Goal: Find specific page/section: Find specific page/section

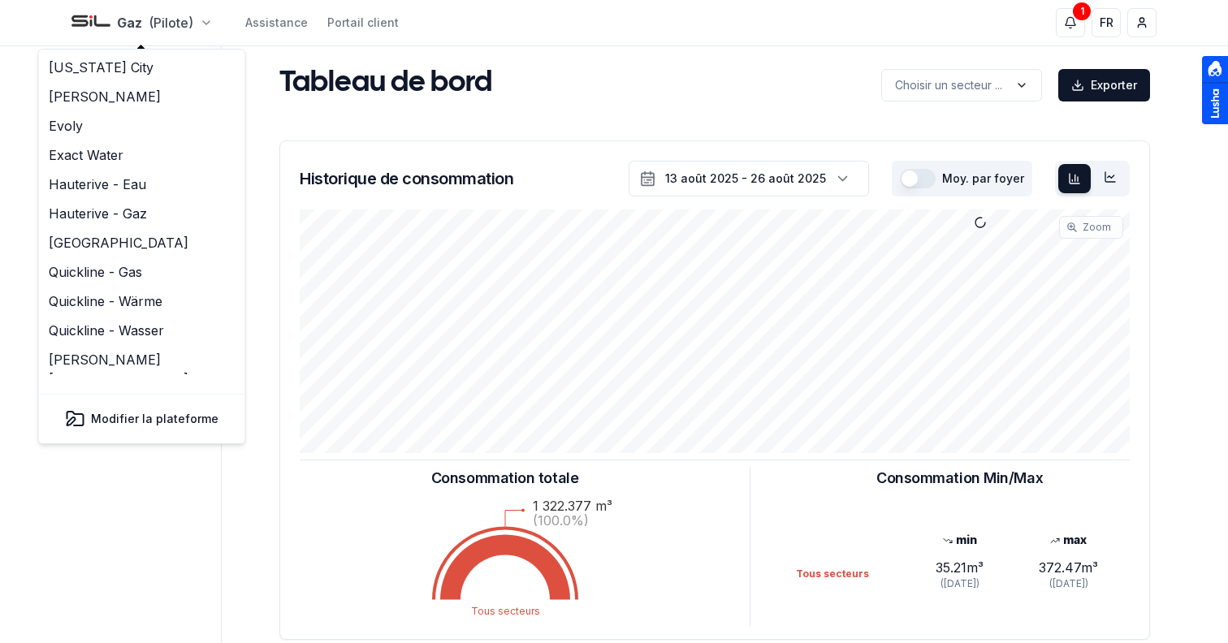
click at [134, 23] on html "Gaz (Pilote) Assistance Portail client 1 1 FR Sami Tableau de bord Carte Utilis…" at bounding box center [614, 503] width 1228 height 1006
click at [123, 115] on link "Evoly" at bounding box center [142, 125] width 200 height 29
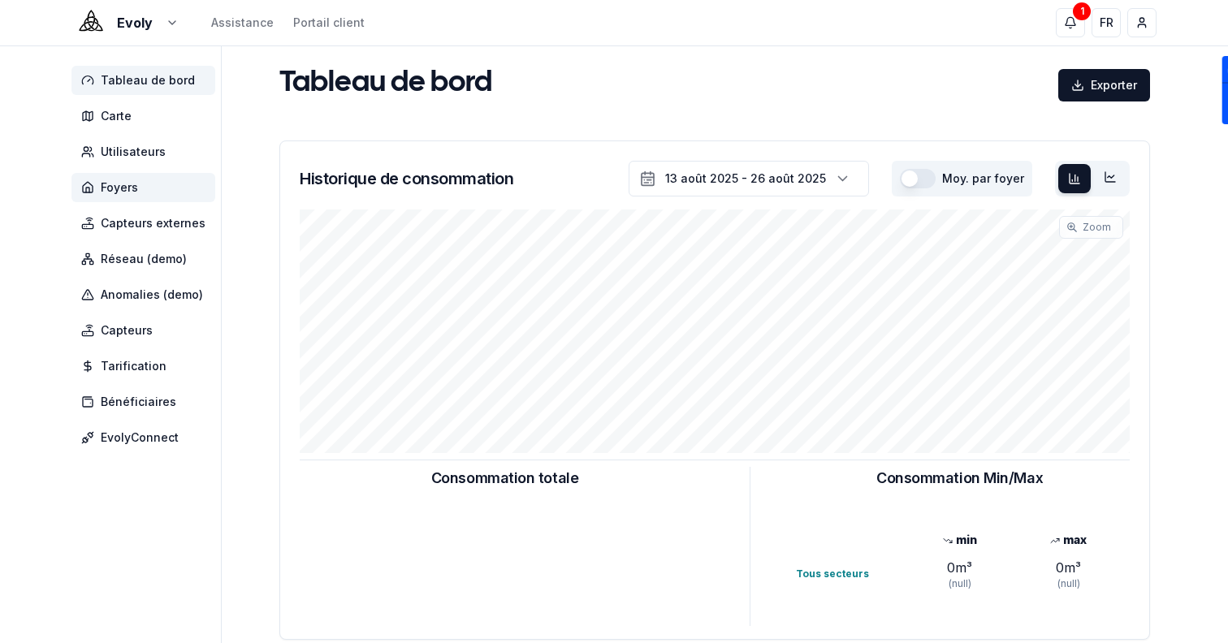
click at [126, 187] on span "Foyers" at bounding box center [119, 188] width 37 height 16
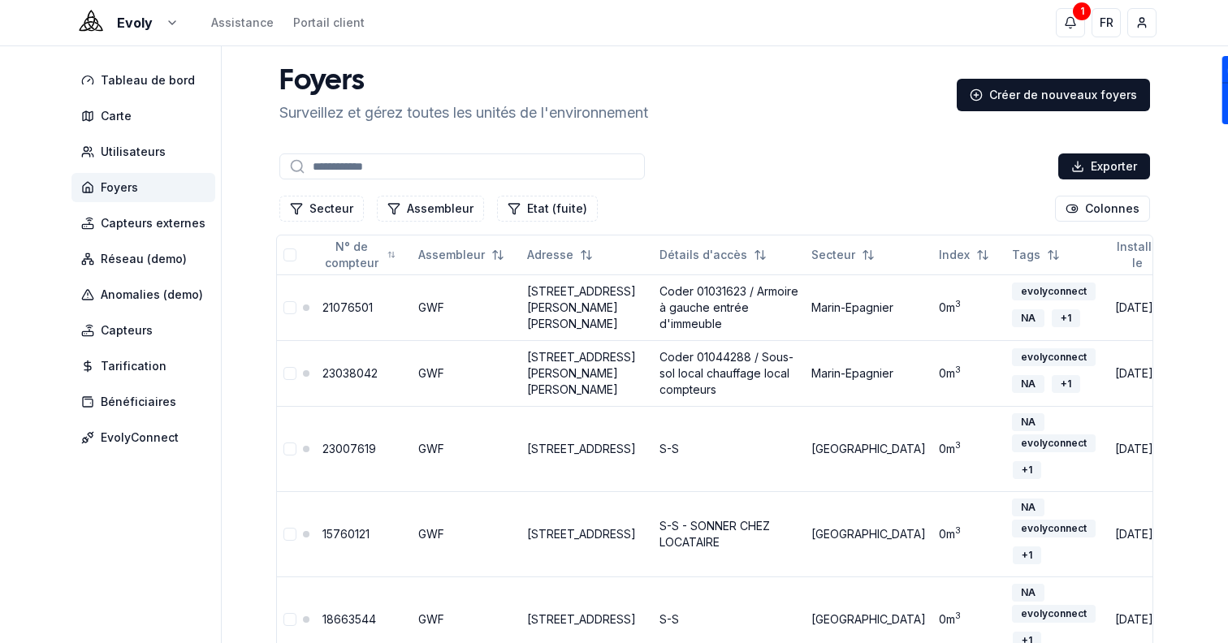
click at [331, 165] on input at bounding box center [462, 167] width 366 height 26
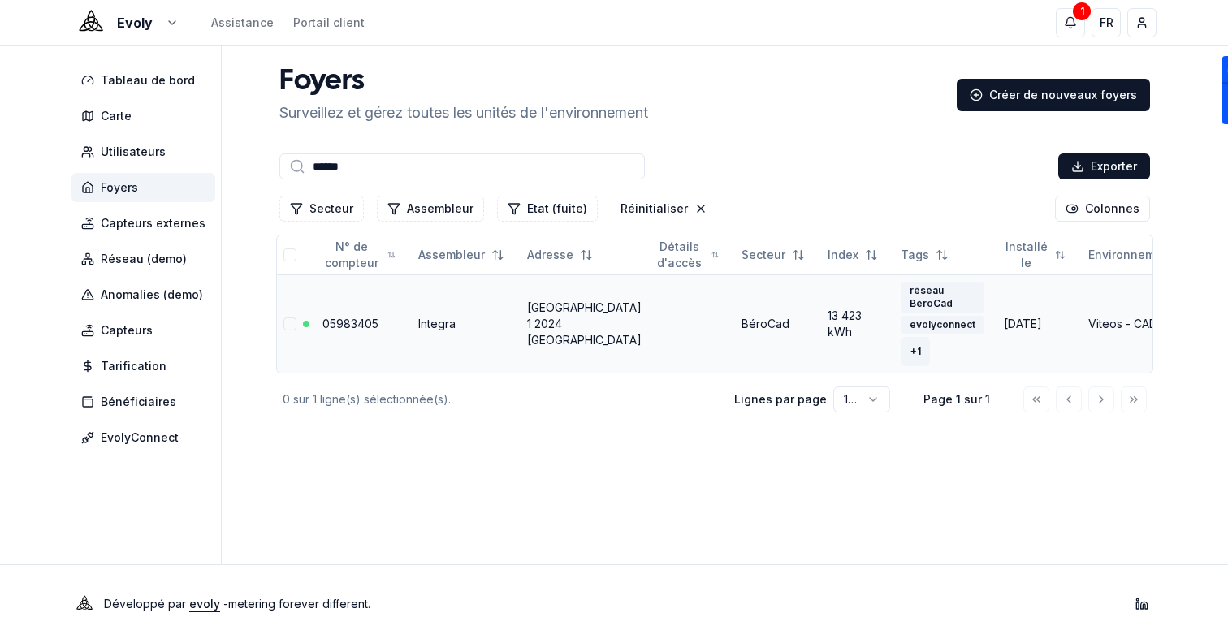
type input "******"
click at [902, 360] on div "+ 1" at bounding box center [916, 352] width 28 height 18
click at [361, 318] on link "05983405" at bounding box center [350, 324] width 56 height 14
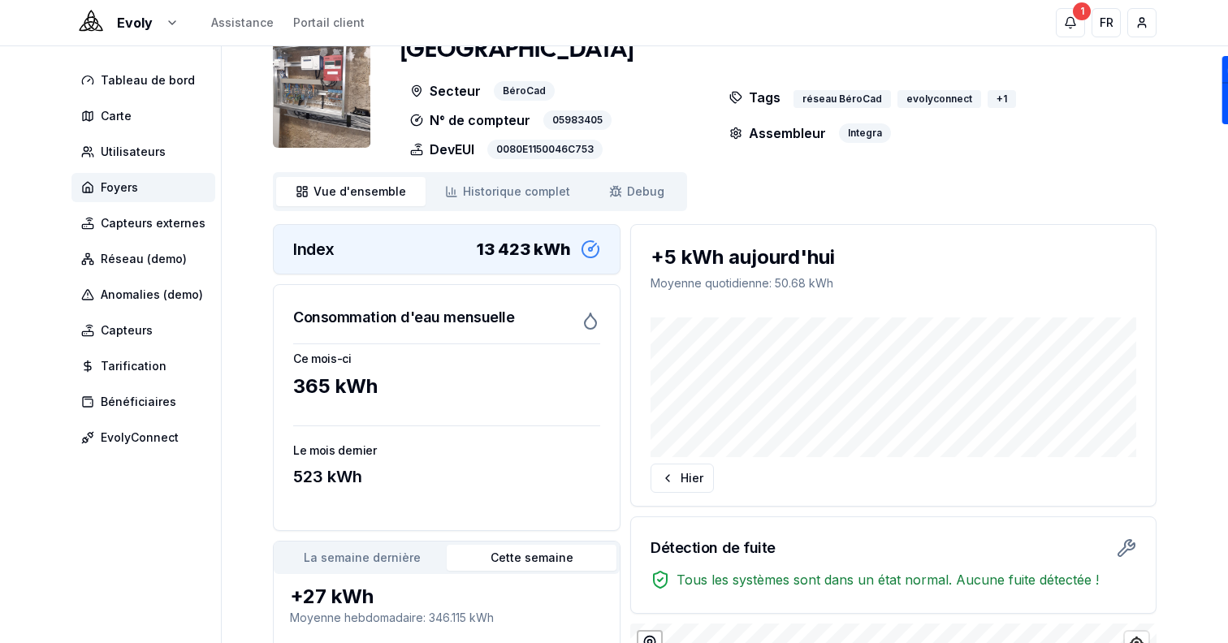
scroll to position [41, 0]
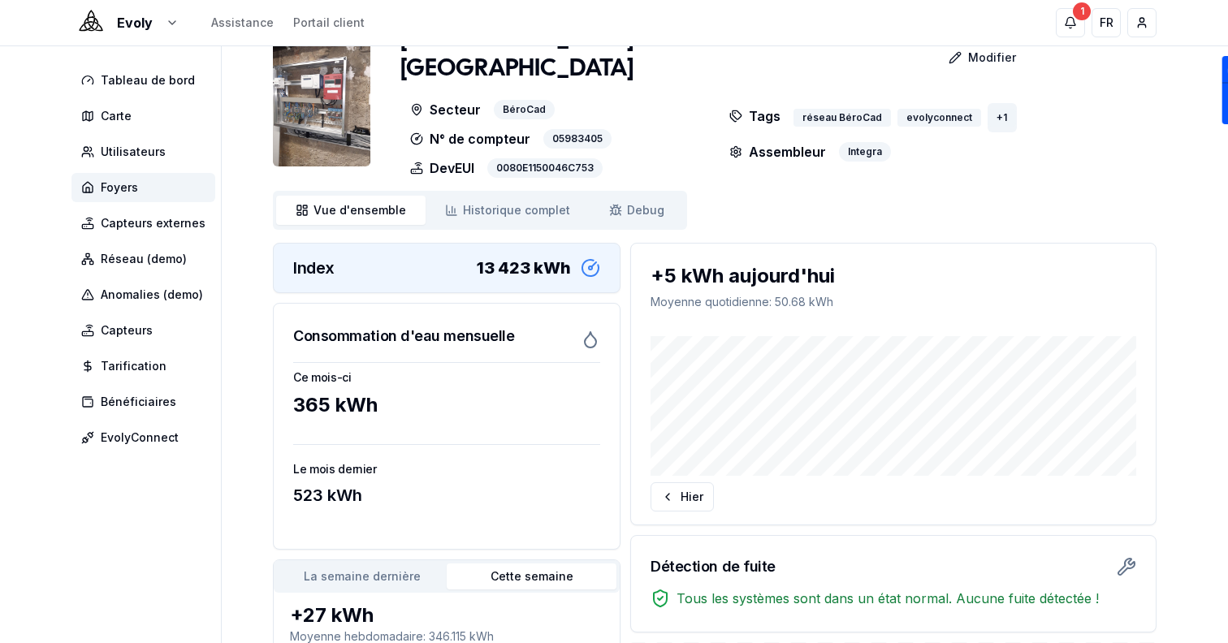
click at [994, 109] on div "+ 1" at bounding box center [1002, 118] width 28 height 18
click at [838, 173] on div "[GEOGRAPHIC_DATA] 1 2024 [GEOGRAPHIC_DATA]-Sauges Modifier Secteur BéroCad N° d…" at bounding box center [715, 447] width 884 height 845
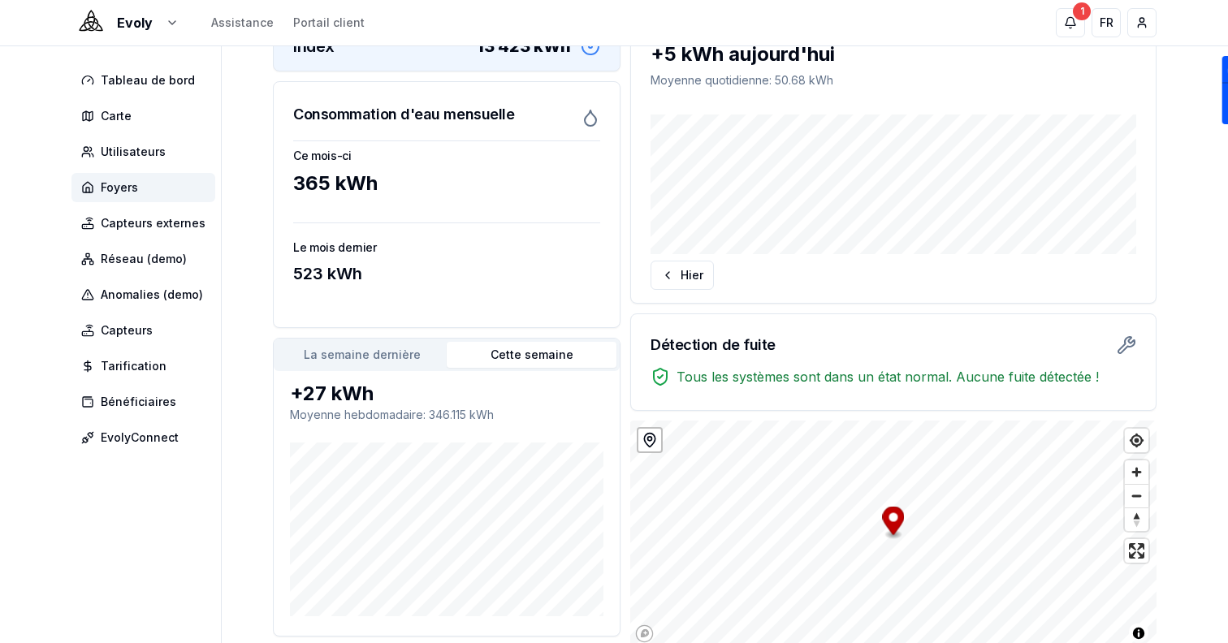
scroll to position [0, 0]
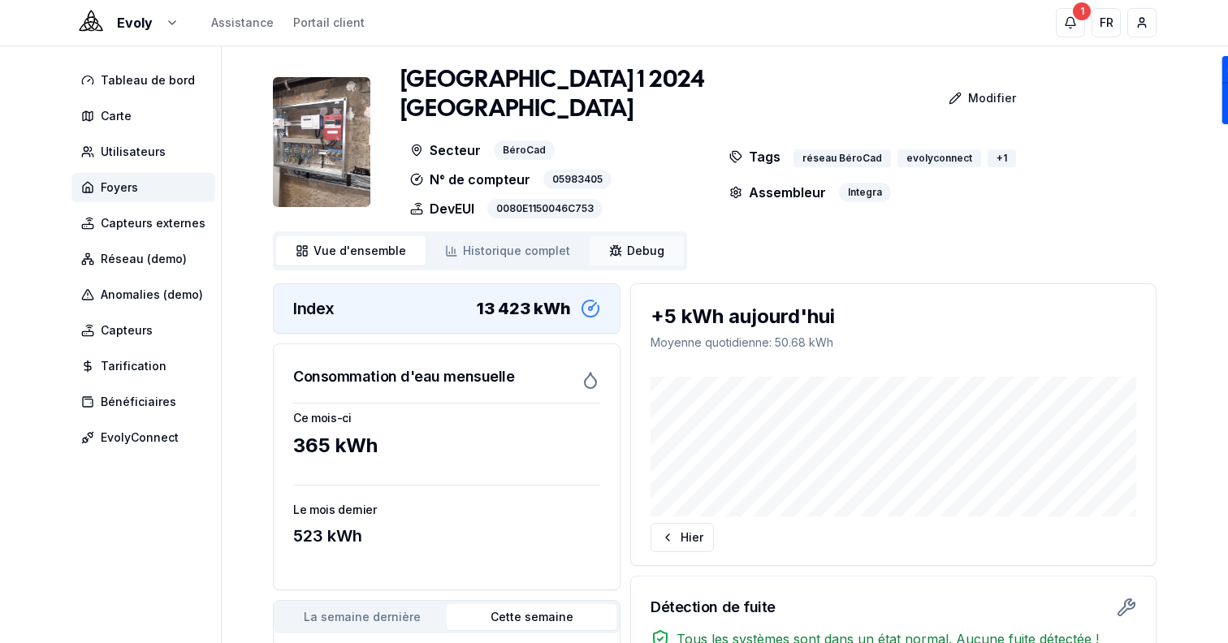
click at [627, 243] on span "Debug" at bounding box center [645, 251] width 37 height 16
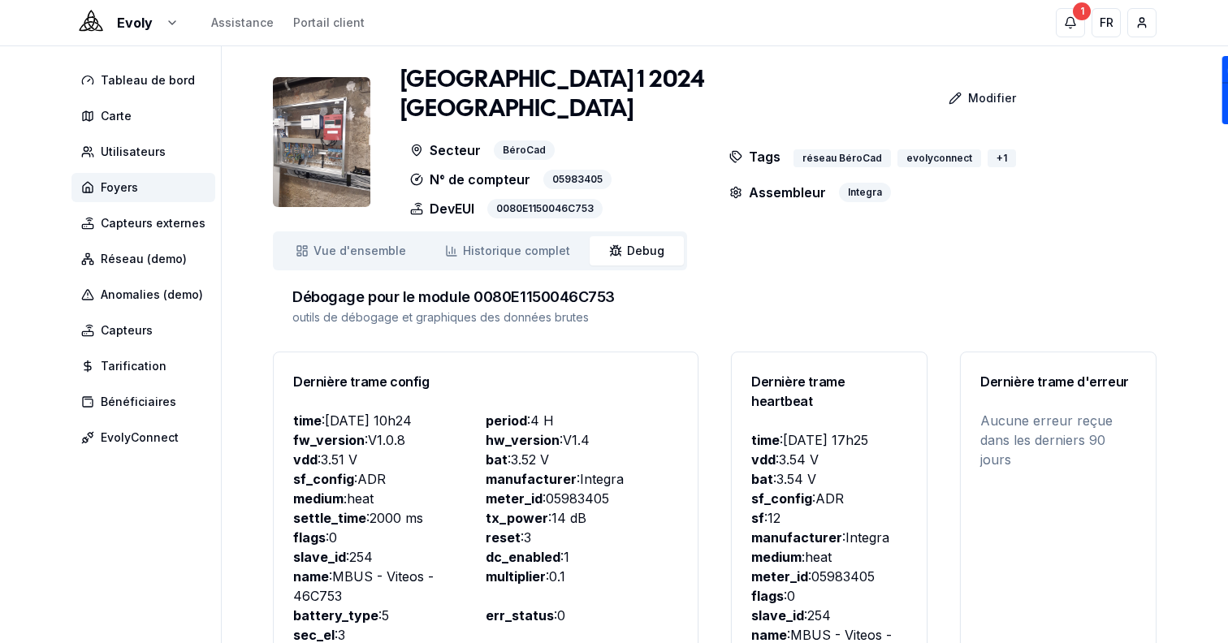
click at [1011, 141] on div "Tags réseau BéroCad evolyconnect + 1" at bounding box center [874, 157] width 309 height 32
click at [993, 149] on div "+ 1" at bounding box center [1002, 158] width 28 height 18
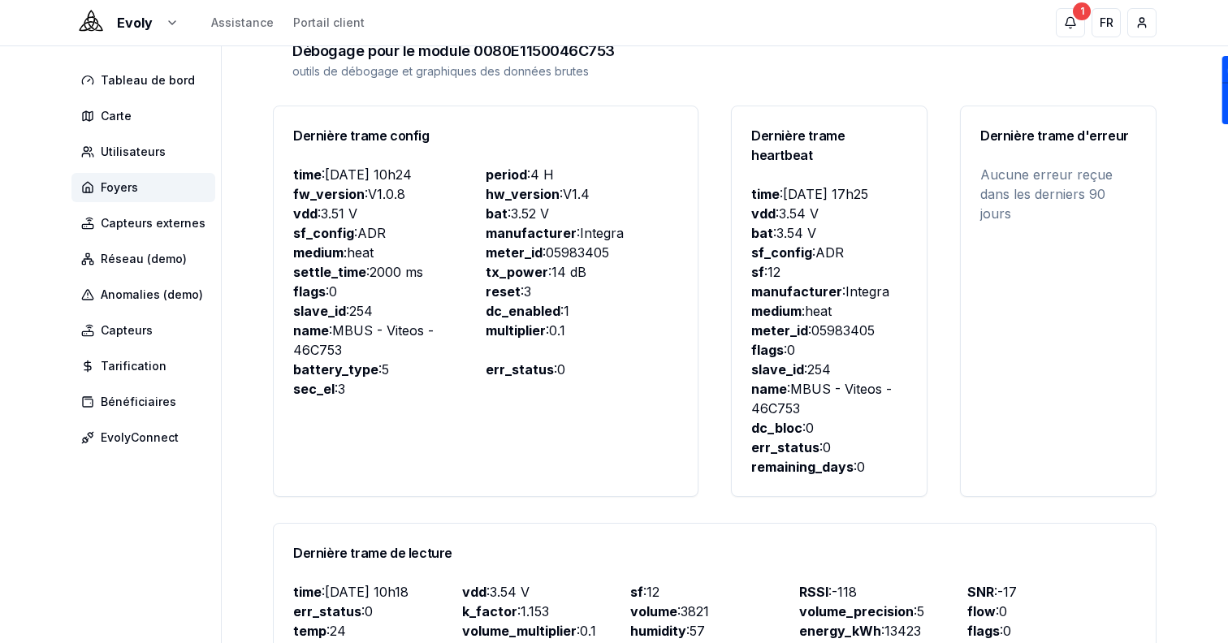
scroll to position [194, 0]
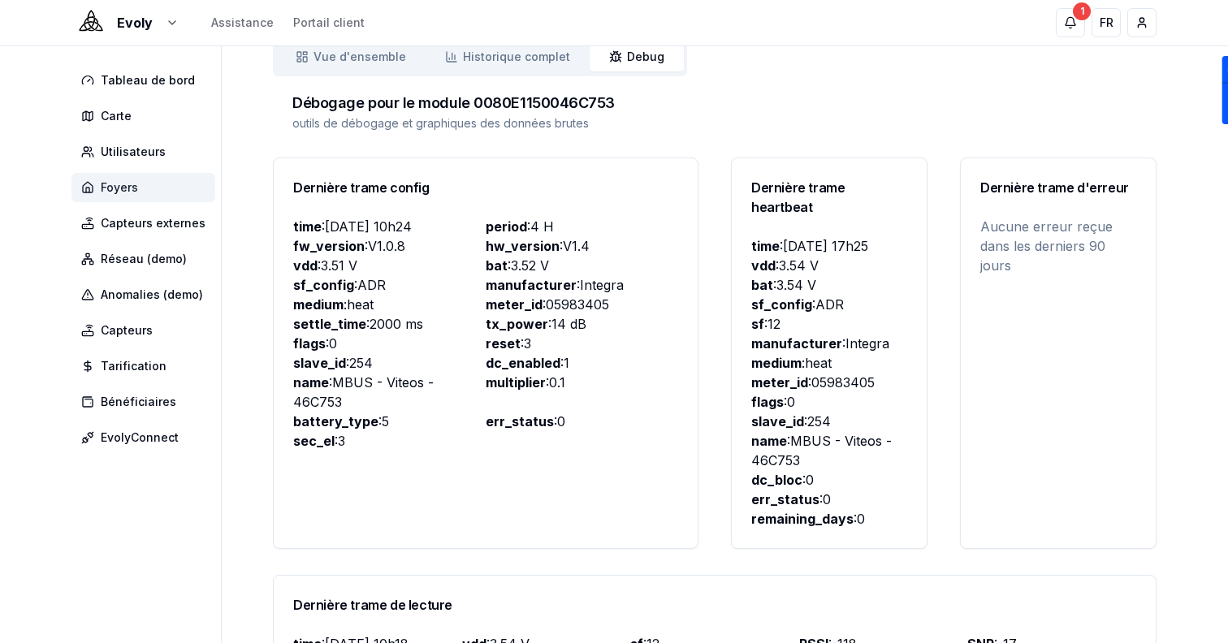
click at [204, 184] on span "Foyers" at bounding box center [143, 187] width 144 height 29
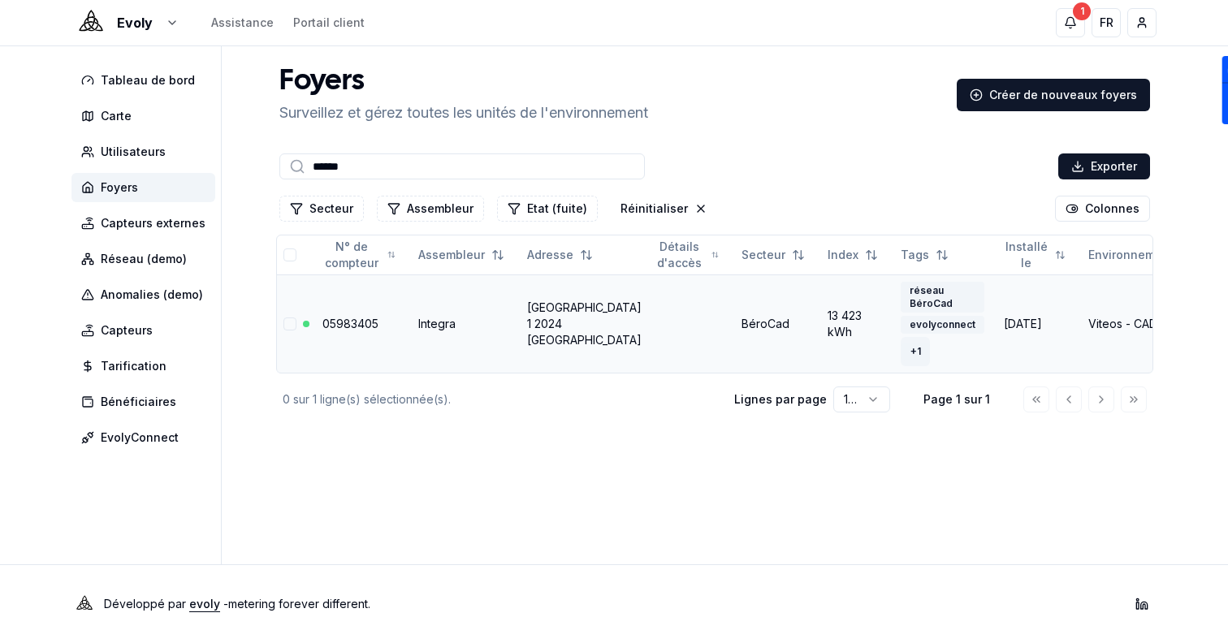
click at [902, 349] on div "+ 1" at bounding box center [916, 352] width 28 height 18
drag, startPoint x: 829, startPoint y: 392, endPoint x: 898, endPoint y: 392, distance: 68.2
click at [898, 392] on div "CALEC ST III" at bounding box center [864, 395] width 77 height 18
copy div "CALEC ST III"
click at [389, 154] on input "******" at bounding box center [462, 167] width 366 height 26
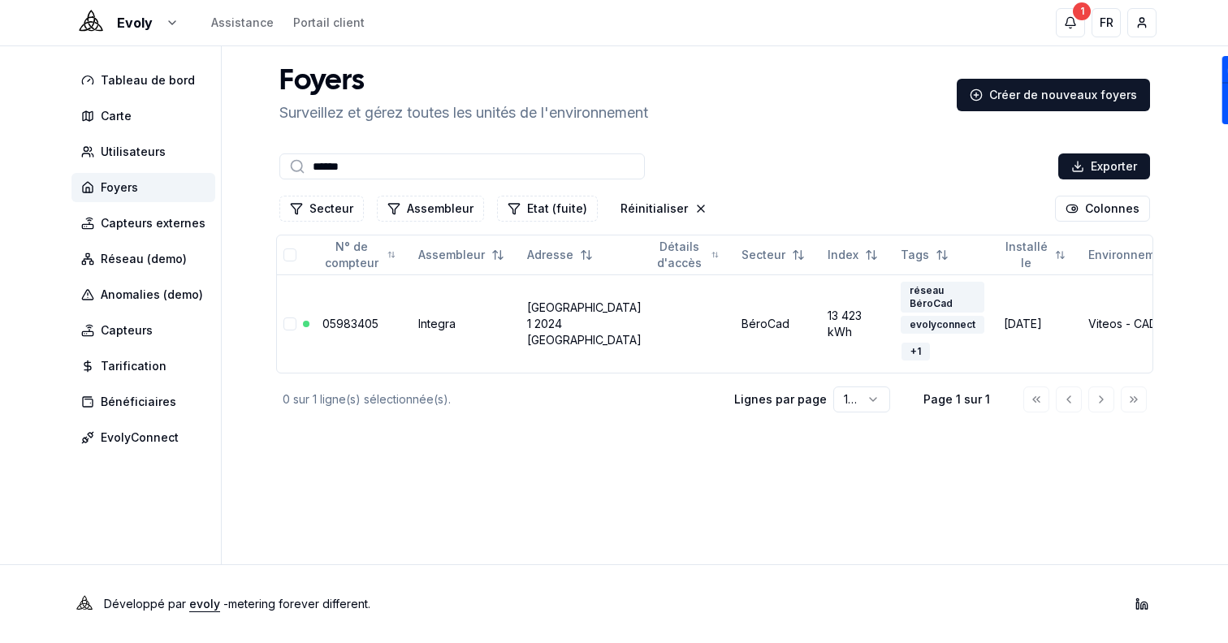
click at [389, 154] on input "******" at bounding box center [462, 167] width 366 height 26
paste input "******"
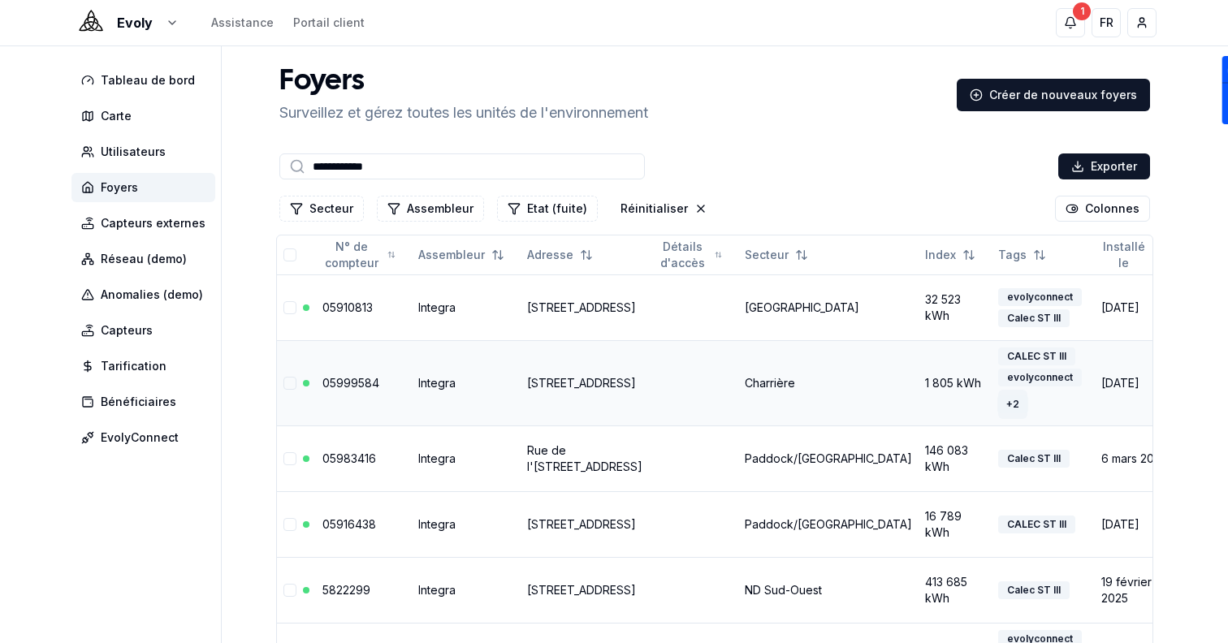
type input "**********"
click at [997, 413] on div "+ 2" at bounding box center [1012, 405] width 31 height 18
click at [998, 412] on button "+ 2" at bounding box center [1012, 404] width 29 height 29
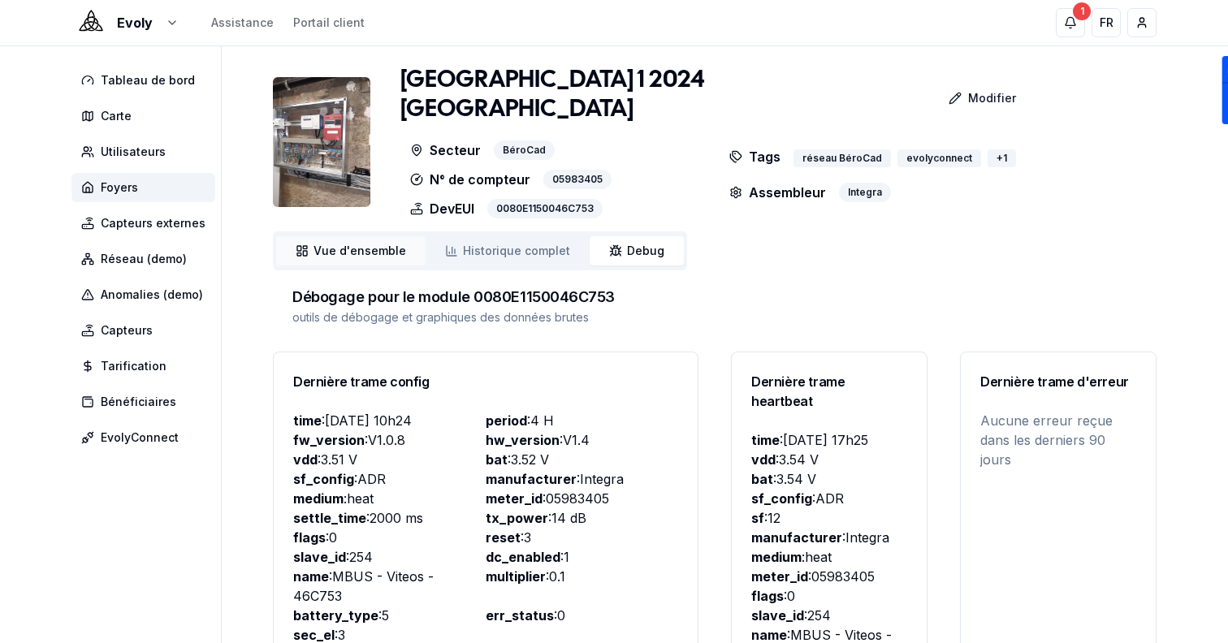
click at [408, 236] on link "Vue d'ensemble ensemble" at bounding box center [350, 250] width 149 height 29
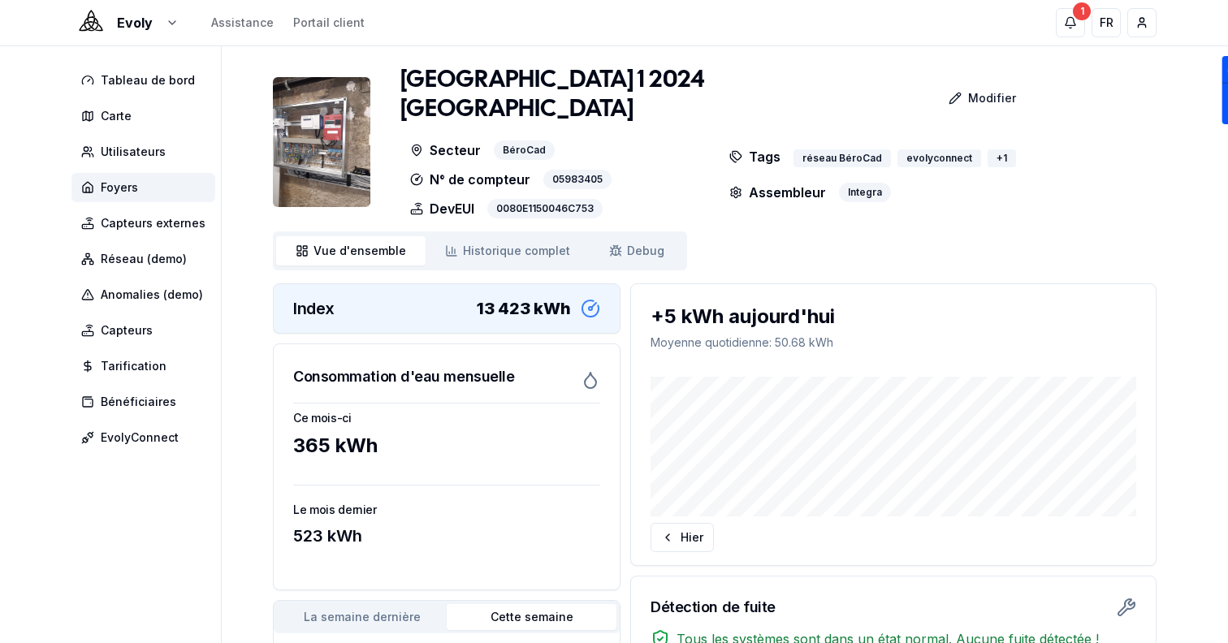
click at [859, 216] on div "[GEOGRAPHIC_DATA] 1 2024 [GEOGRAPHIC_DATA]-Sauges Modifier Secteur BéroCad N° d…" at bounding box center [715, 488] width 884 height 845
